Goal: Find contact information: Find contact information

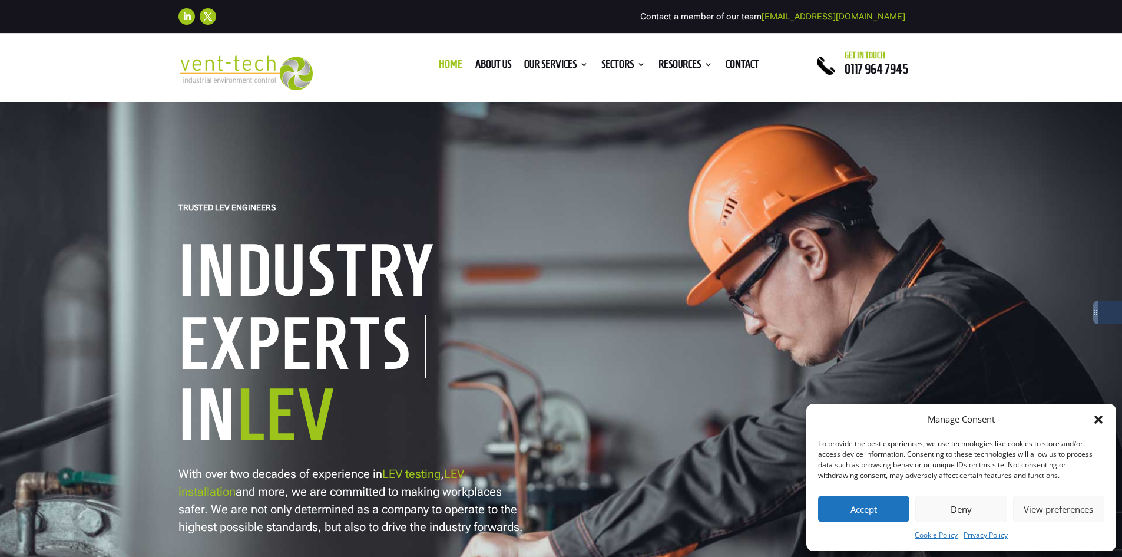
click at [893, 503] on button "Accept" at bounding box center [863, 508] width 91 height 27
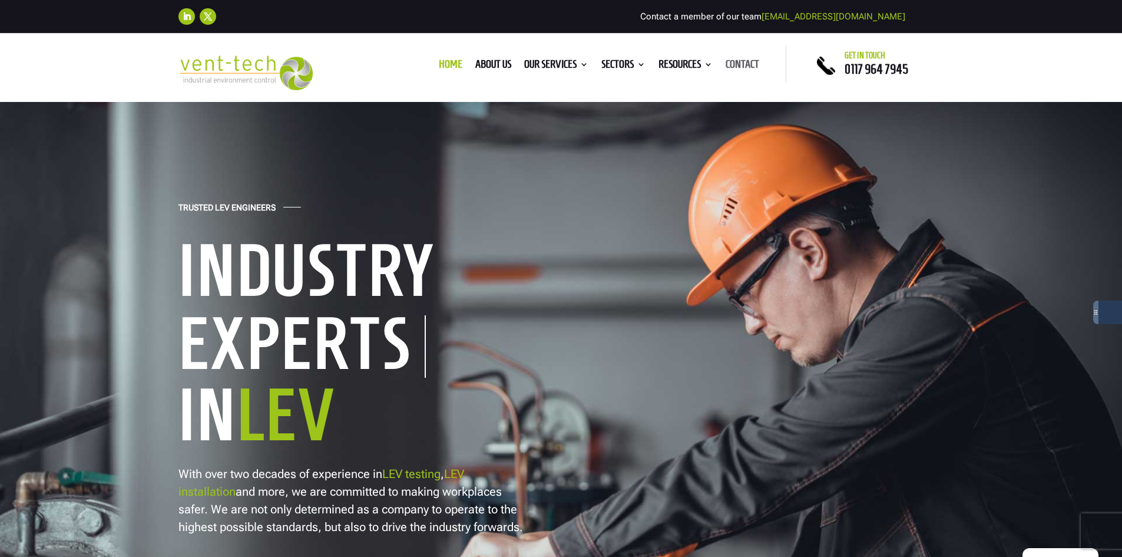
click at [748, 64] on link "Contact" at bounding box center [743, 66] width 34 height 13
